Goal: Task Accomplishment & Management: Manage account settings

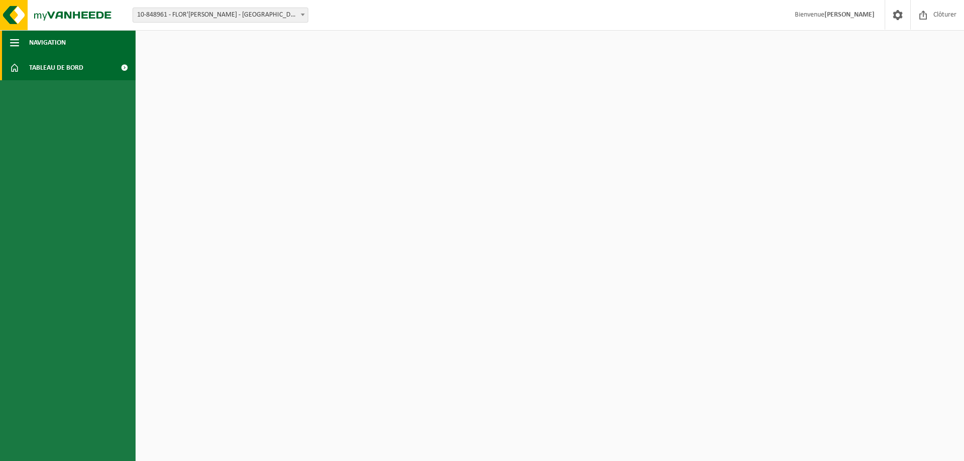
click at [11, 41] on span "button" at bounding box center [14, 42] width 9 height 25
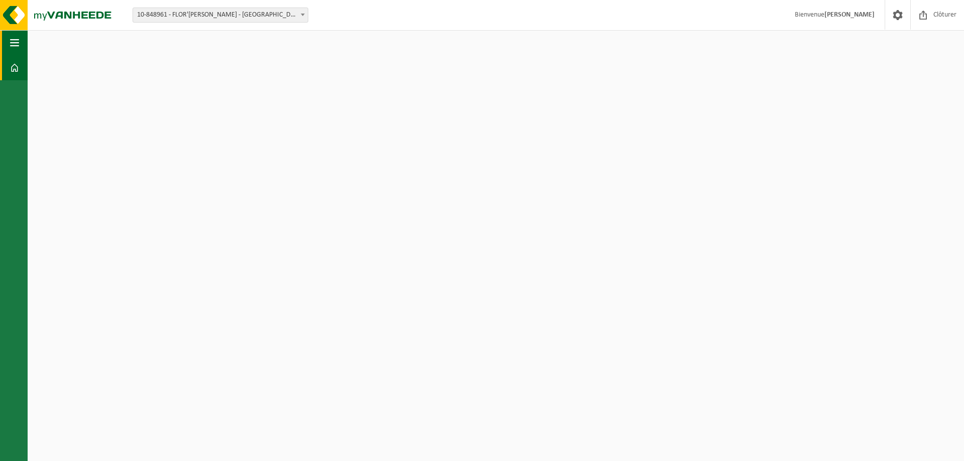
click at [11, 41] on span "button" at bounding box center [14, 42] width 9 height 25
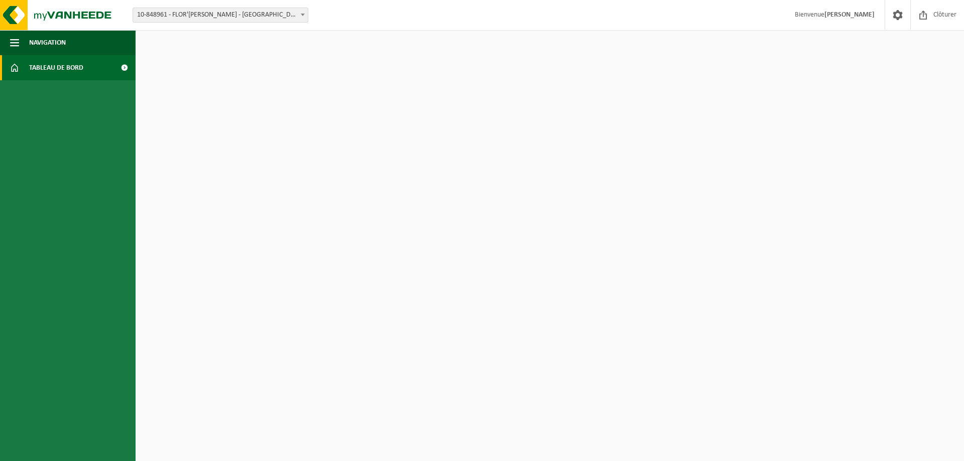
click at [61, 64] on span "Tableau de bord" at bounding box center [56, 67] width 54 height 25
click at [124, 67] on span at bounding box center [124, 67] width 23 height 25
click at [303, 14] on b at bounding box center [303, 15] width 4 height 3
click at [33, 42] on span "Navigation" at bounding box center [47, 42] width 37 height 25
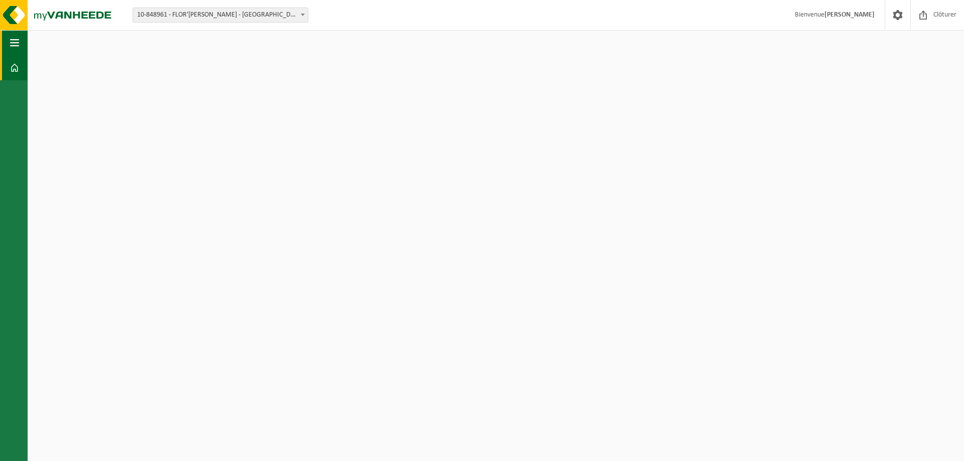
click at [17, 40] on span "button" at bounding box center [14, 42] width 9 height 25
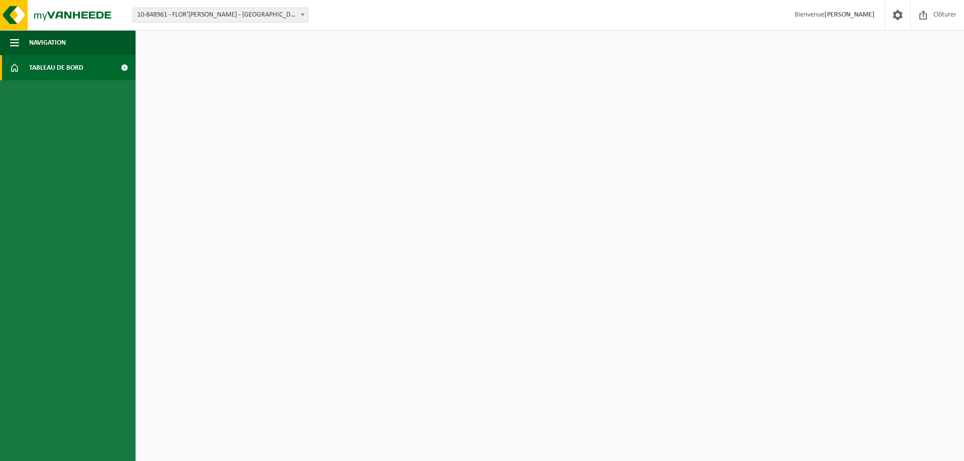
click at [12, 68] on span at bounding box center [14, 67] width 9 height 25
click at [121, 64] on span at bounding box center [124, 67] width 23 height 25
click at [850, 15] on strong "[PERSON_NAME]" at bounding box center [850, 15] width 50 height 8
click at [822, 15] on span "Bienvenue [PERSON_NAME]" at bounding box center [835, 15] width 100 height 30
click at [898, 14] on span at bounding box center [897, 15] width 15 height 30
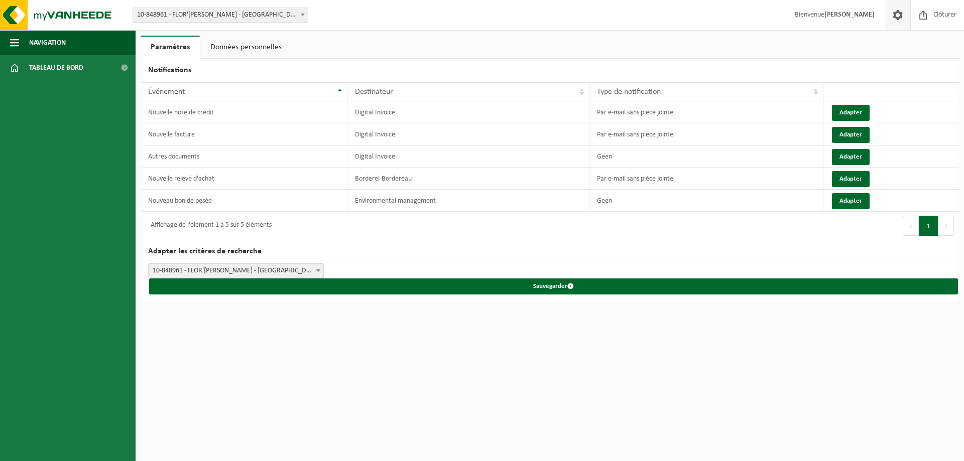
click at [253, 45] on link "Données personnelles" at bounding box center [245, 47] width 91 height 23
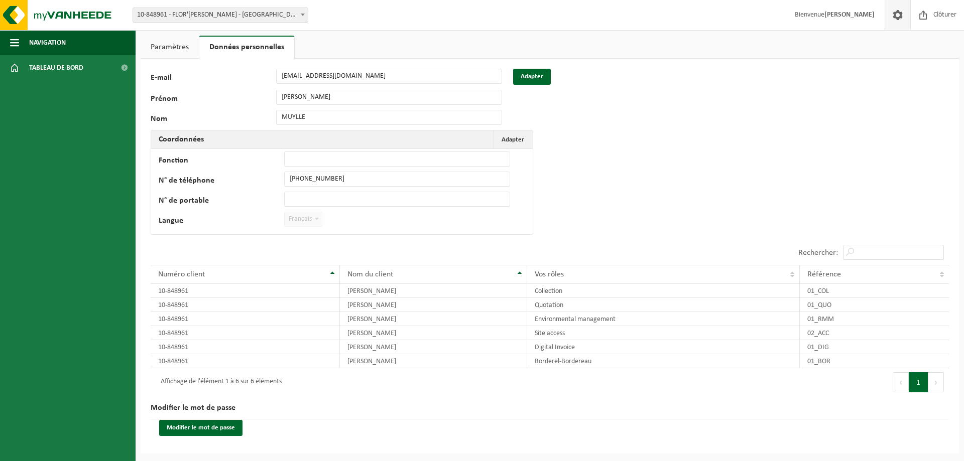
click at [858, 14] on strong "[PERSON_NAME]" at bounding box center [850, 15] width 50 height 8
click at [166, 44] on link "Paramètres" at bounding box center [170, 47] width 58 height 23
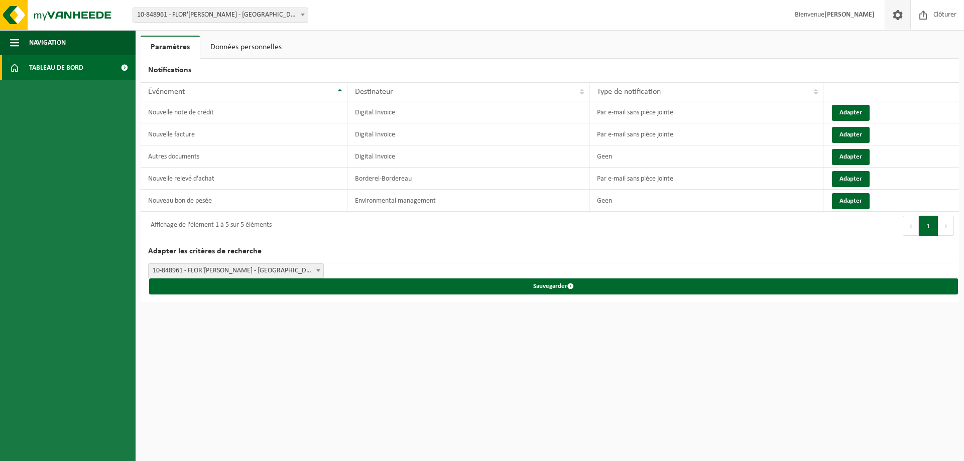
click at [66, 68] on span "Tableau de bord" at bounding box center [56, 67] width 54 height 25
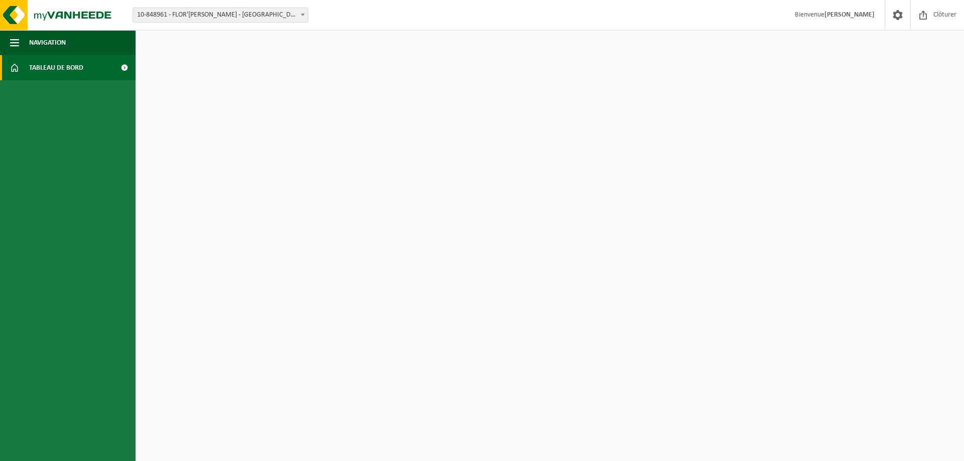
click at [123, 64] on span at bounding box center [124, 67] width 23 height 25
click at [12, 9] on img at bounding box center [60, 15] width 121 height 30
click at [44, 41] on span "Navigation" at bounding box center [47, 42] width 37 height 25
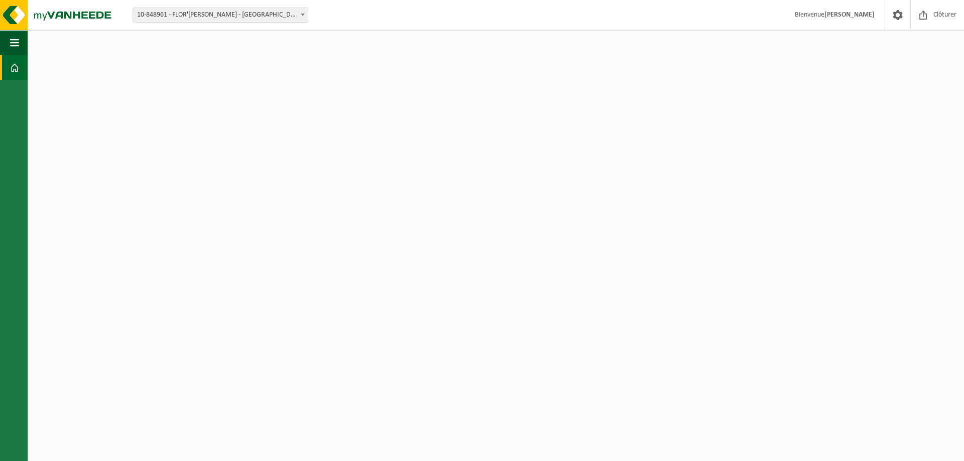
click at [13, 66] on span at bounding box center [14, 67] width 9 height 25
click at [13, 70] on span at bounding box center [14, 67] width 9 height 25
click at [303, 12] on span at bounding box center [303, 14] width 10 height 13
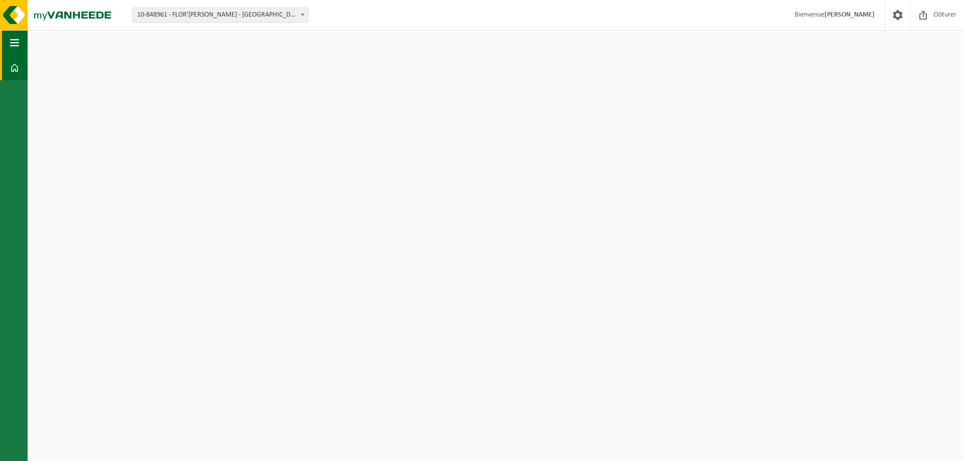
click at [18, 41] on span "button" at bounding box center [14, 42] width 9 height 25
